Goal: Task Accomplishment & Management: Complete application form

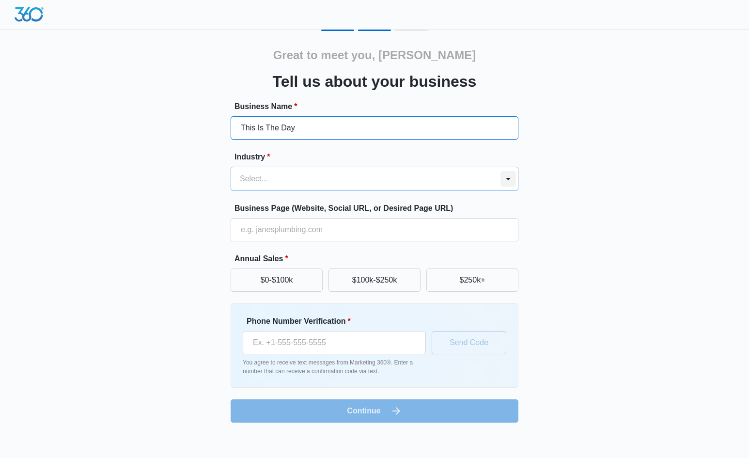
type input "This Is The Day"
click at [507, 175] on div at bounding box center [509, 179] width 16 height 16
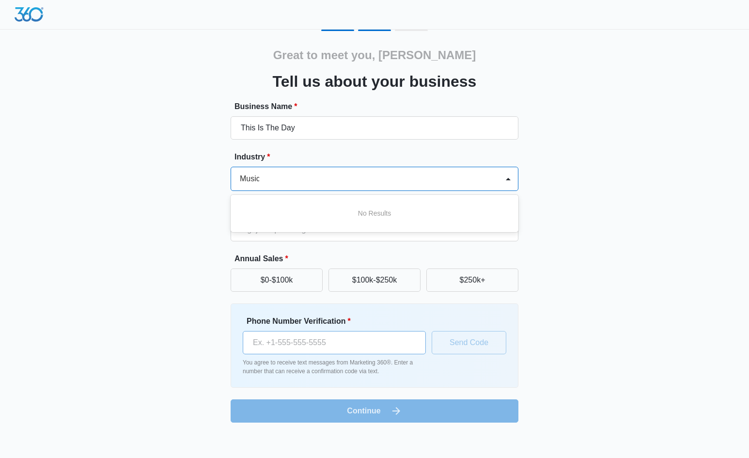
type input "Music"
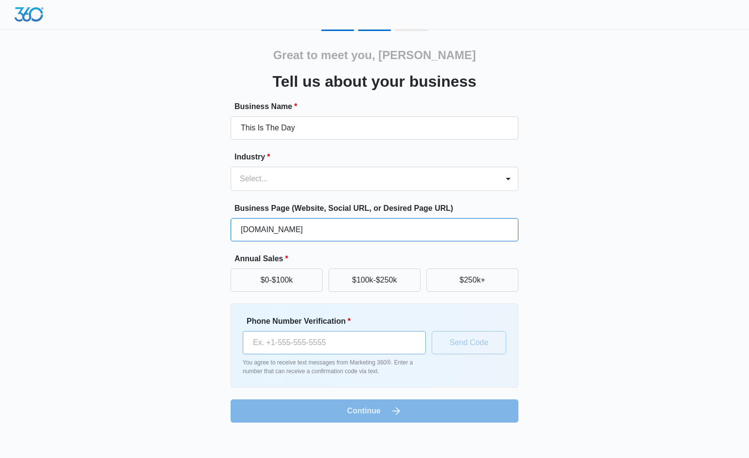
type input "[DOMAIN_NAME]"
click at [303, 343] on input "Phone Number Verification *" at bounding box center [334, 342] width 183 height 23
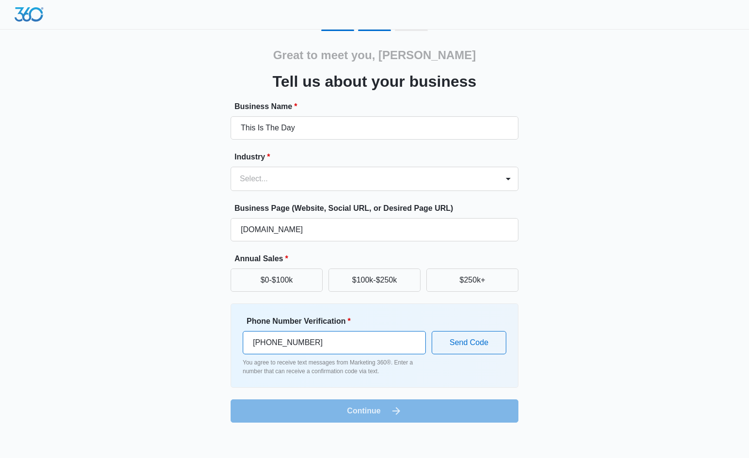
type input "[PHONE_NUMBER]"
click at [376, 410] on form "Business Name * This Is The Day Industry * Select... Business Page (Website, So…" at bounding box center [375, 262] width 288 height 322
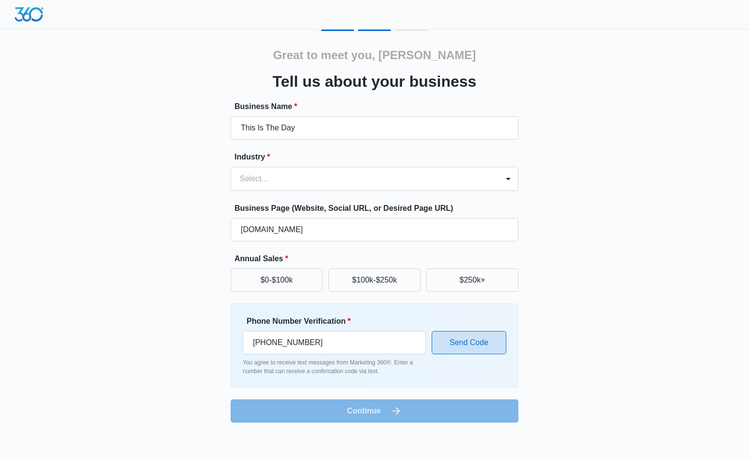
click at [467, 343] on button "Send Code" at bounding box center [469, 342] width 75 height 23
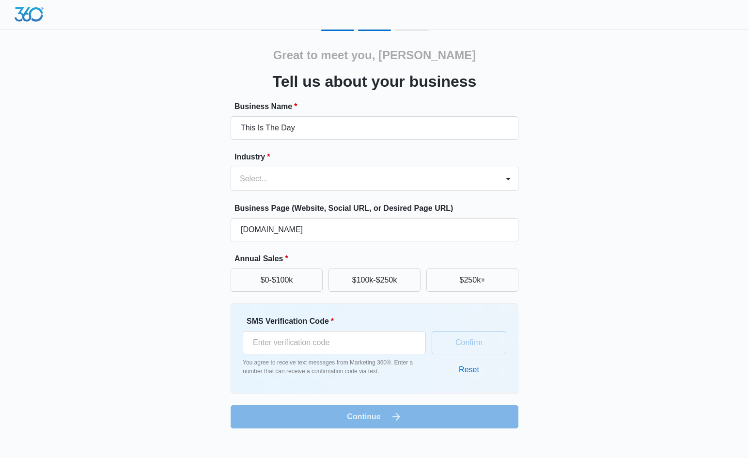
click at [465, 347] on div "Confirm Reset" at bounding box center [469, 348] width 75 height 66
click at [463, 341] on div "Confirm Reset" at bounding box center [469, 348] width 75 height 66
click at [310, 345] on input "SMS Verification Code *" at bounding box center [334, 342] width 183 height 23
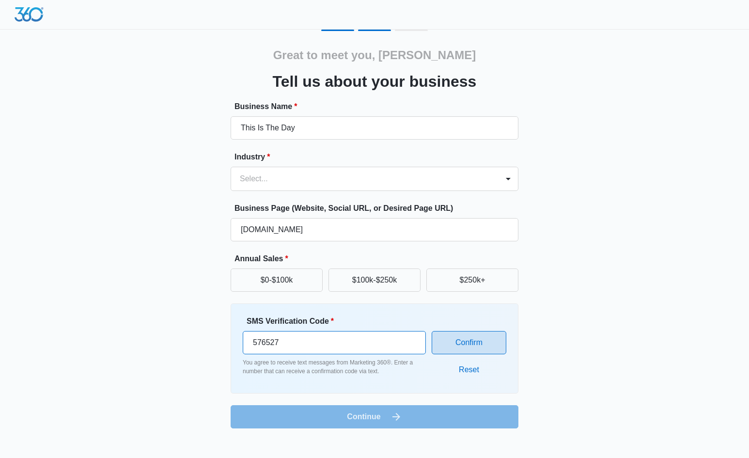
type input "576527"
click at [469, 342] on button "Confirm" at bounding box center [469, 342] width 75 height 23
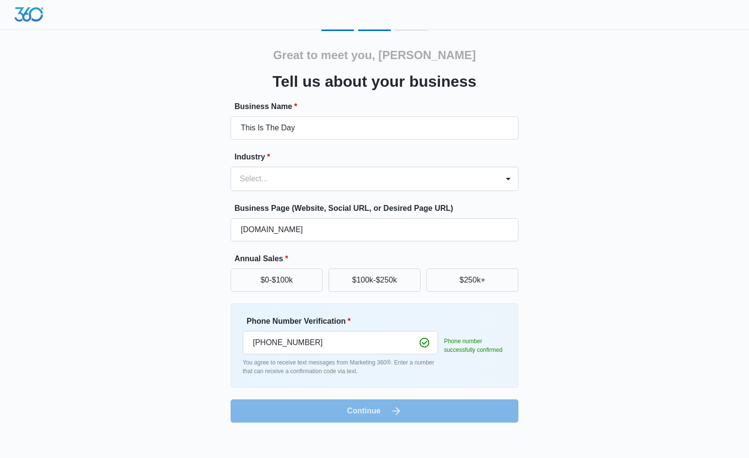
click at [375, 414] on form "Business Name * This Is The Day Industry * Select... Business Page (Website, So…" at bounding box center [375, 262] width 288 height 322
click at [370, 409] on form "Business Name * This Is The Day Industry * Select... Business Page (Website, So…" at bounding box center [375, 262] width 288 height 322
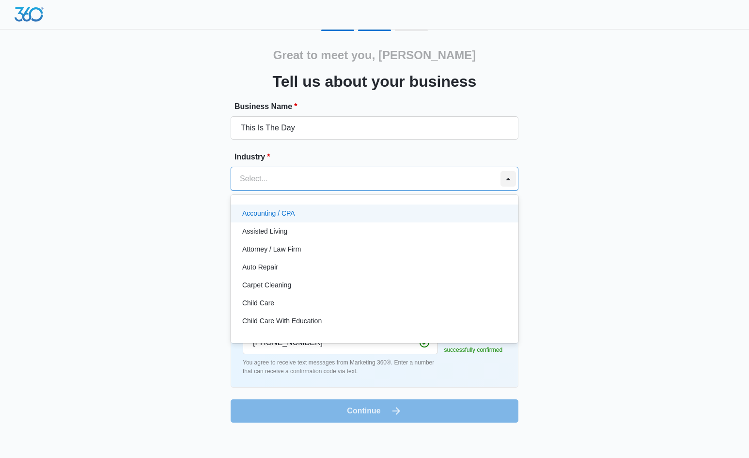
click at [509, 178] on div at bounding box center [509, 179] width 16 height 16
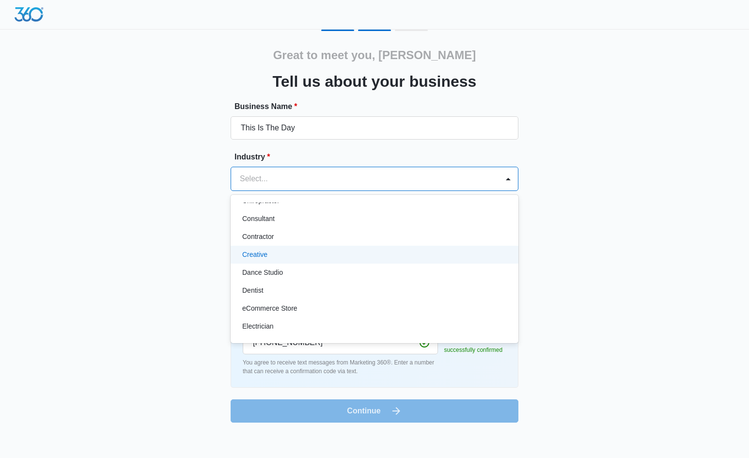
scroll to position [139, 0]
